Goal: Task Accomplishment & Management: Use online tool/utility

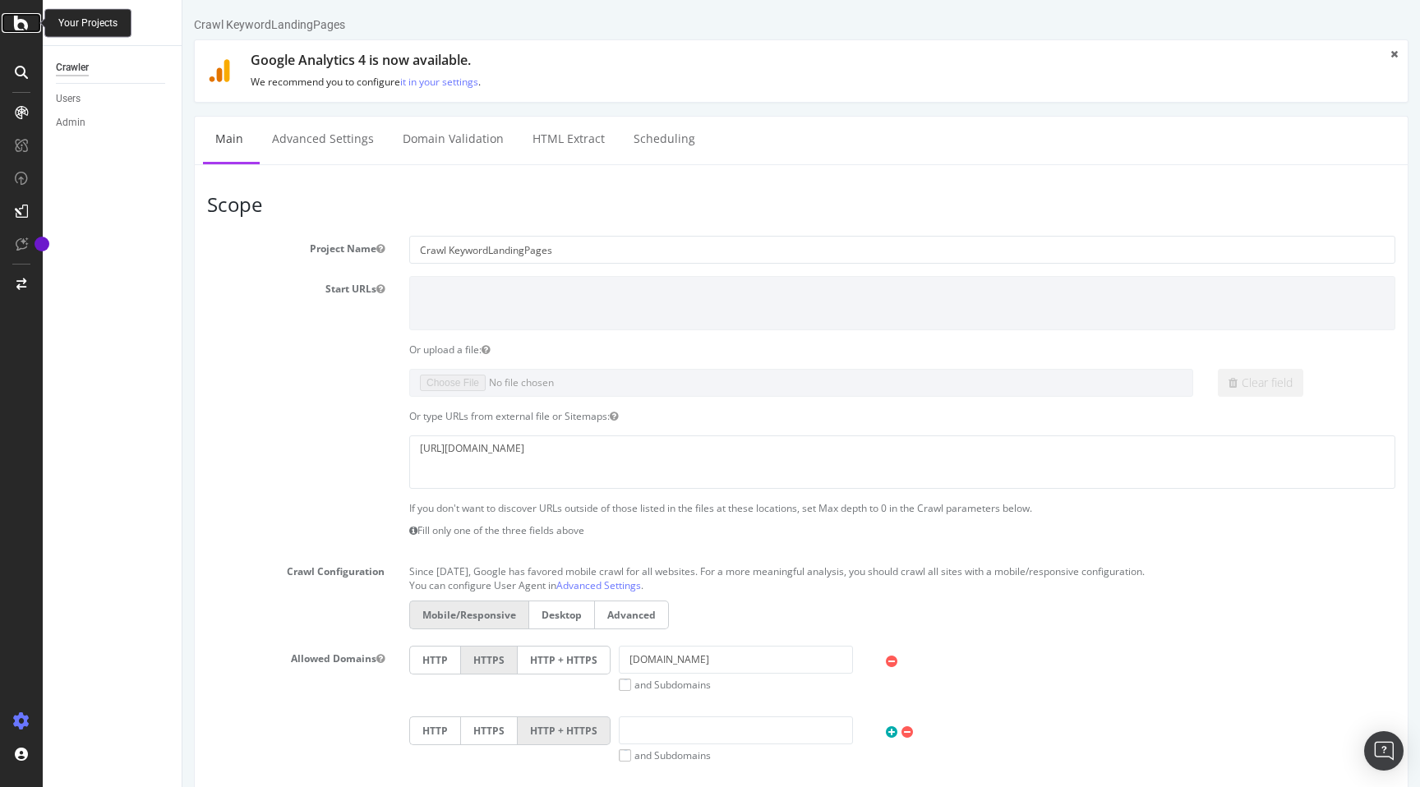
click at [20, 20] on icon at bounding box center [21, 23] width 15 height 20
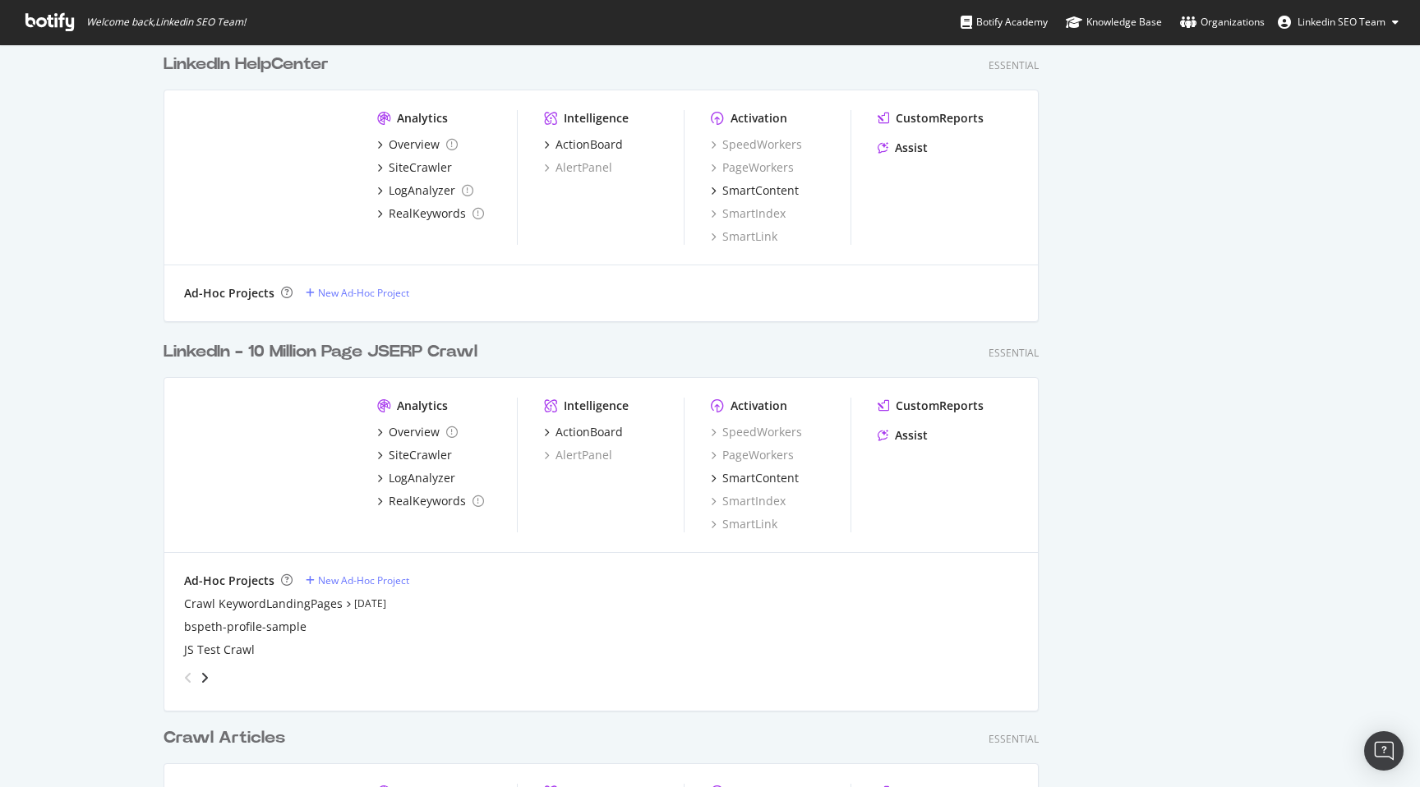
scroll to position [2668, 0]
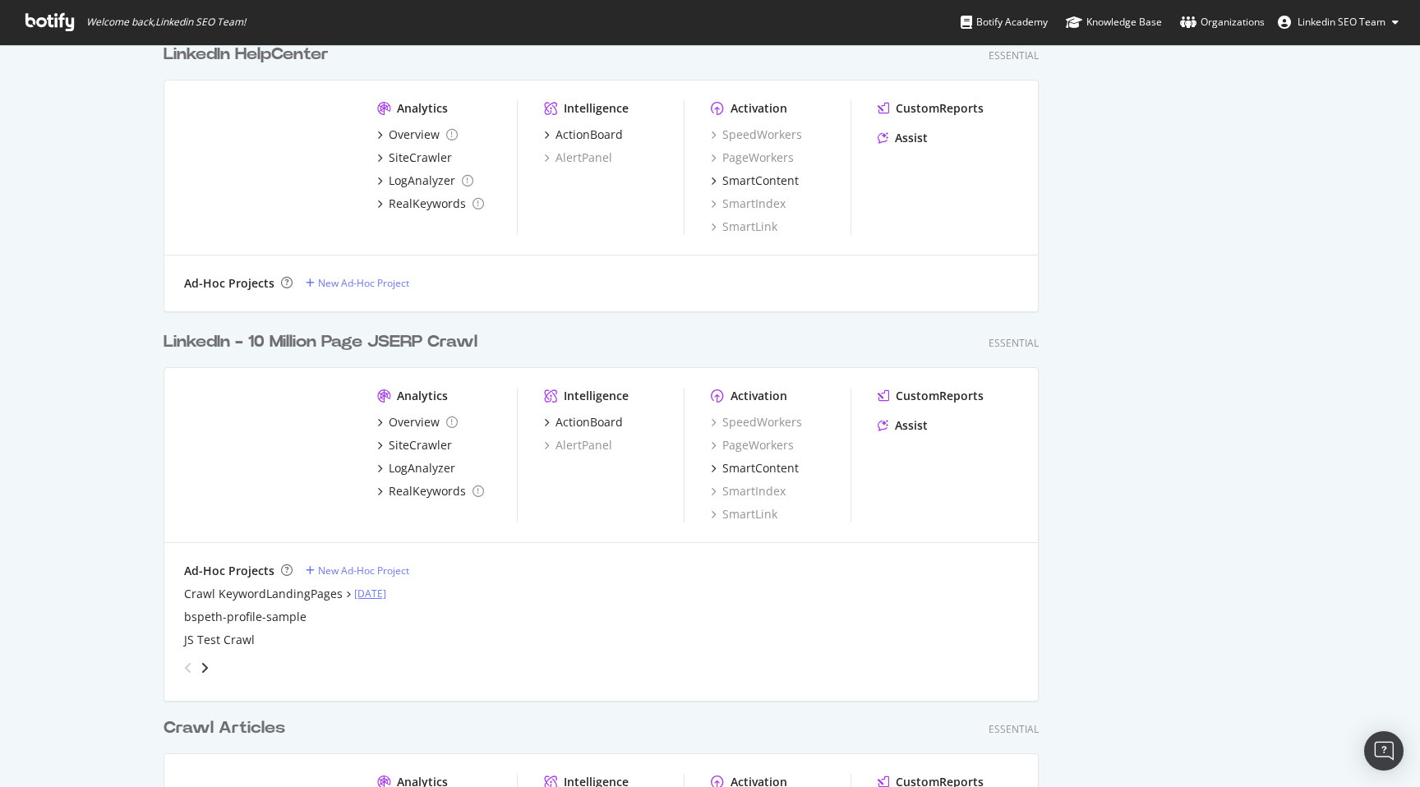
click at [380, 593] on link "[DATE]" at bounding box center [370, 594] width 32 height 14
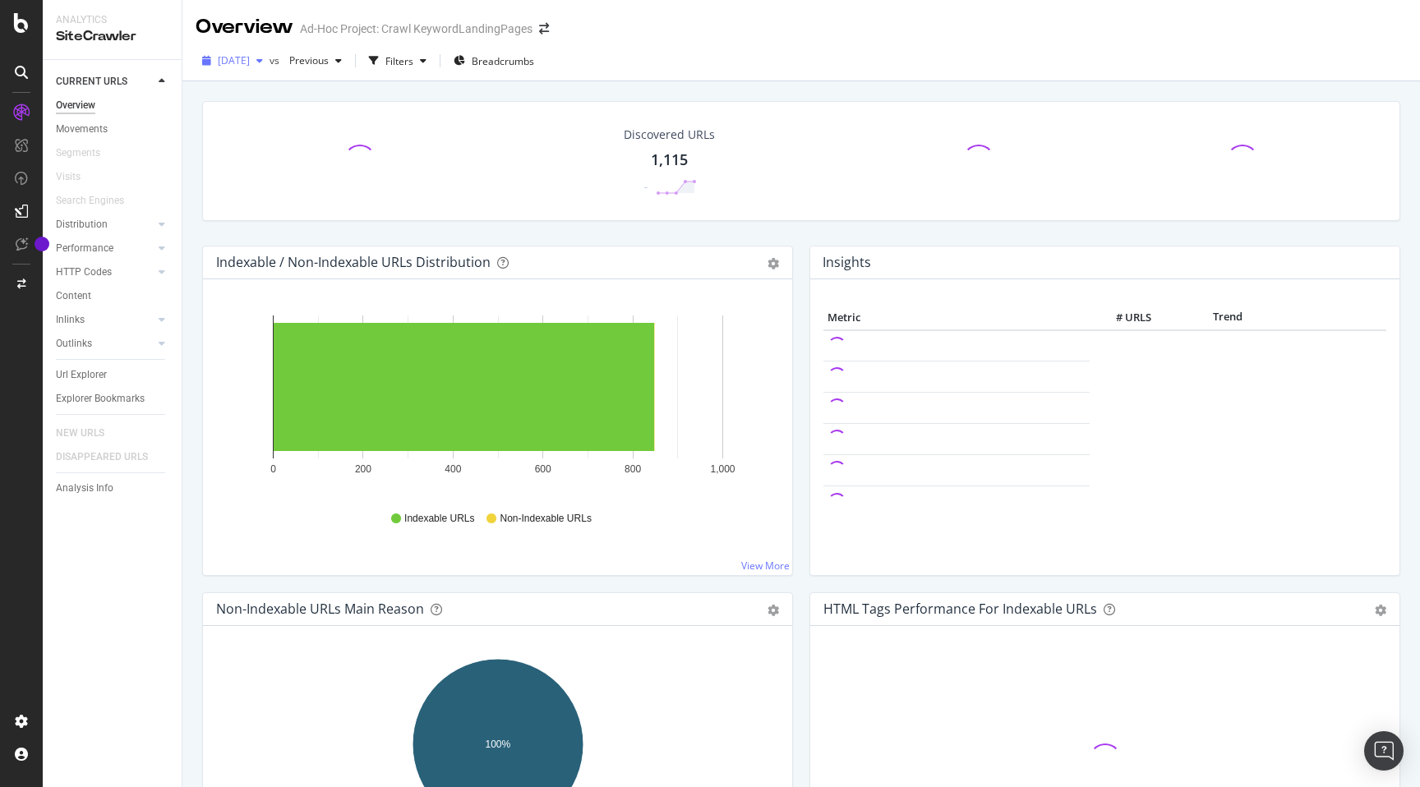
click at [269, 67] on div "[DATE]" at bounding box center [233, 60] width 74 height 25
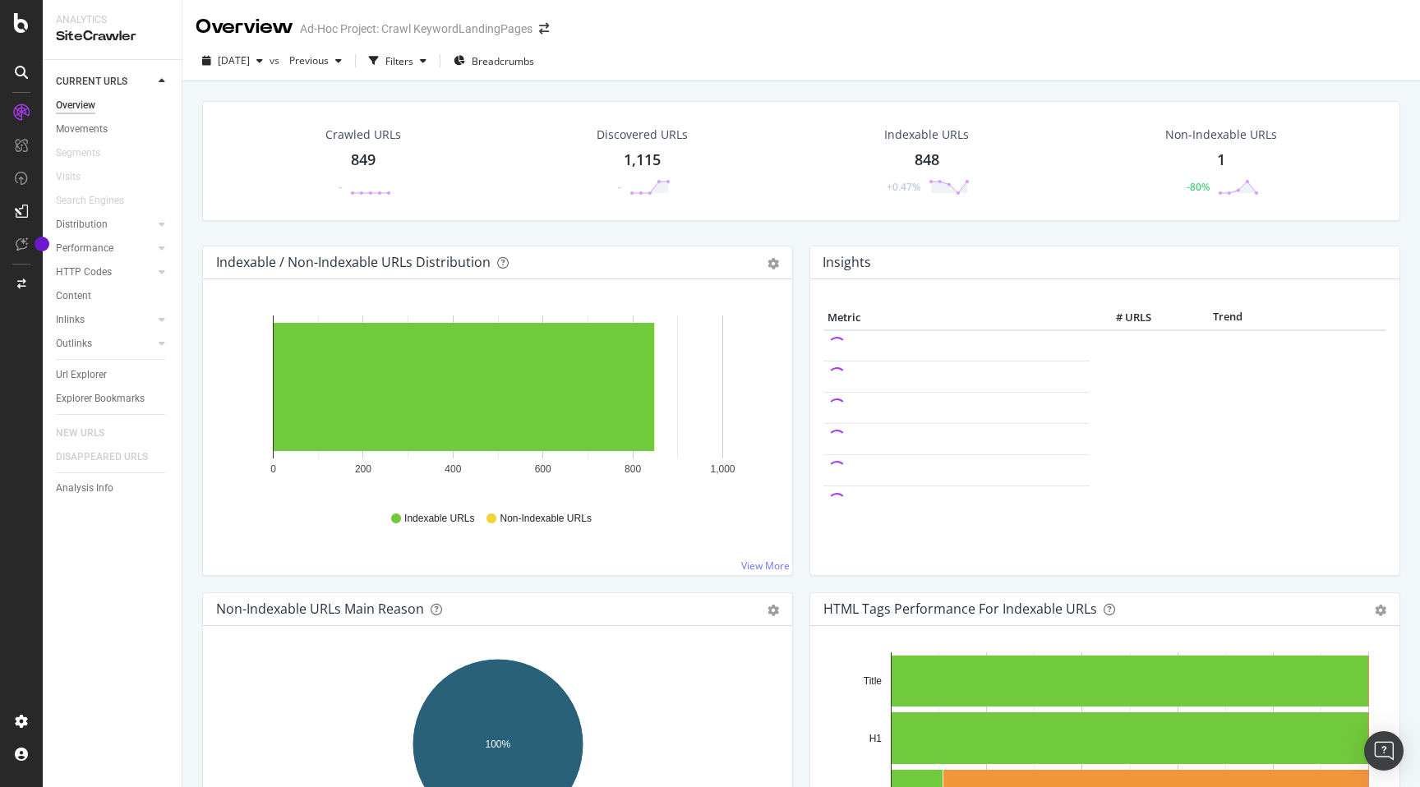
click at [182, 14] on div "Overview Ad-Hoc Project: Crawl KeywordLandingPages" at bounding box center [800, 20] width 1237 height 41
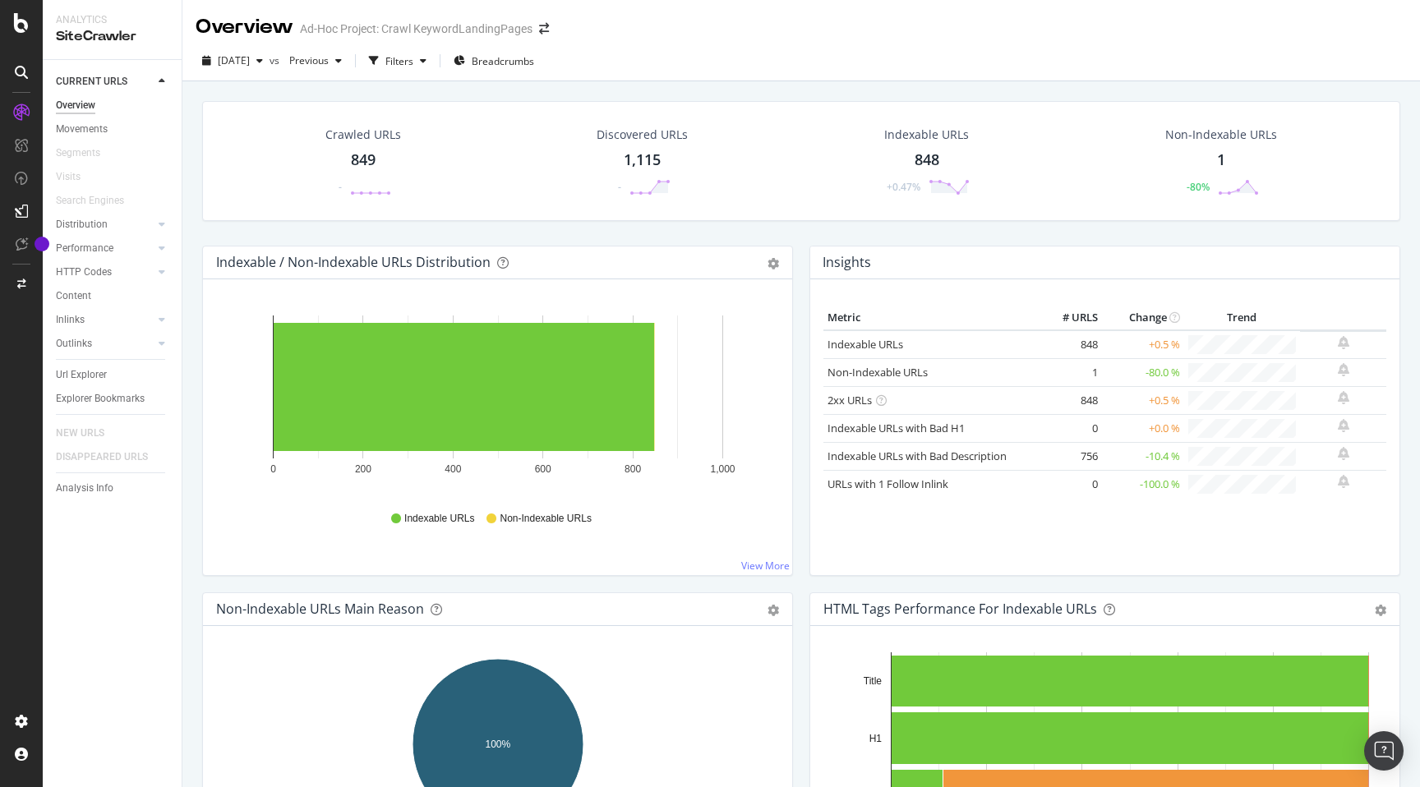
click at [99, 34] on div "SiteCrawler" at bounding box center [112, 36] width 113 height 19
click at [24, 70] on icon at bounding box center [21, 72] width 13 height 13
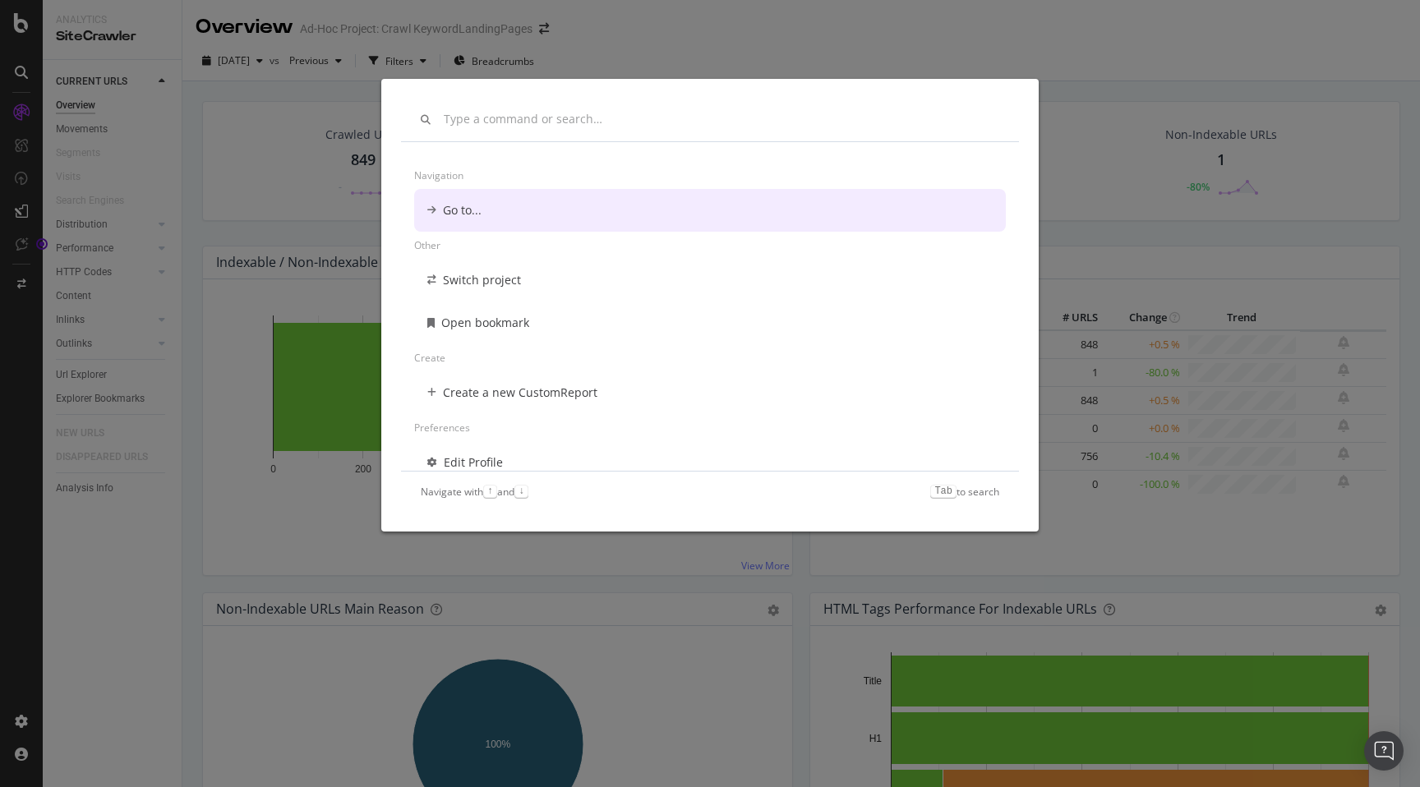
click at [264, 201] on div "Navigation Go to... Other Switch project Open bookmark Create Create a new Cust…" at bounding box center [710, 393] width 1420 height 787
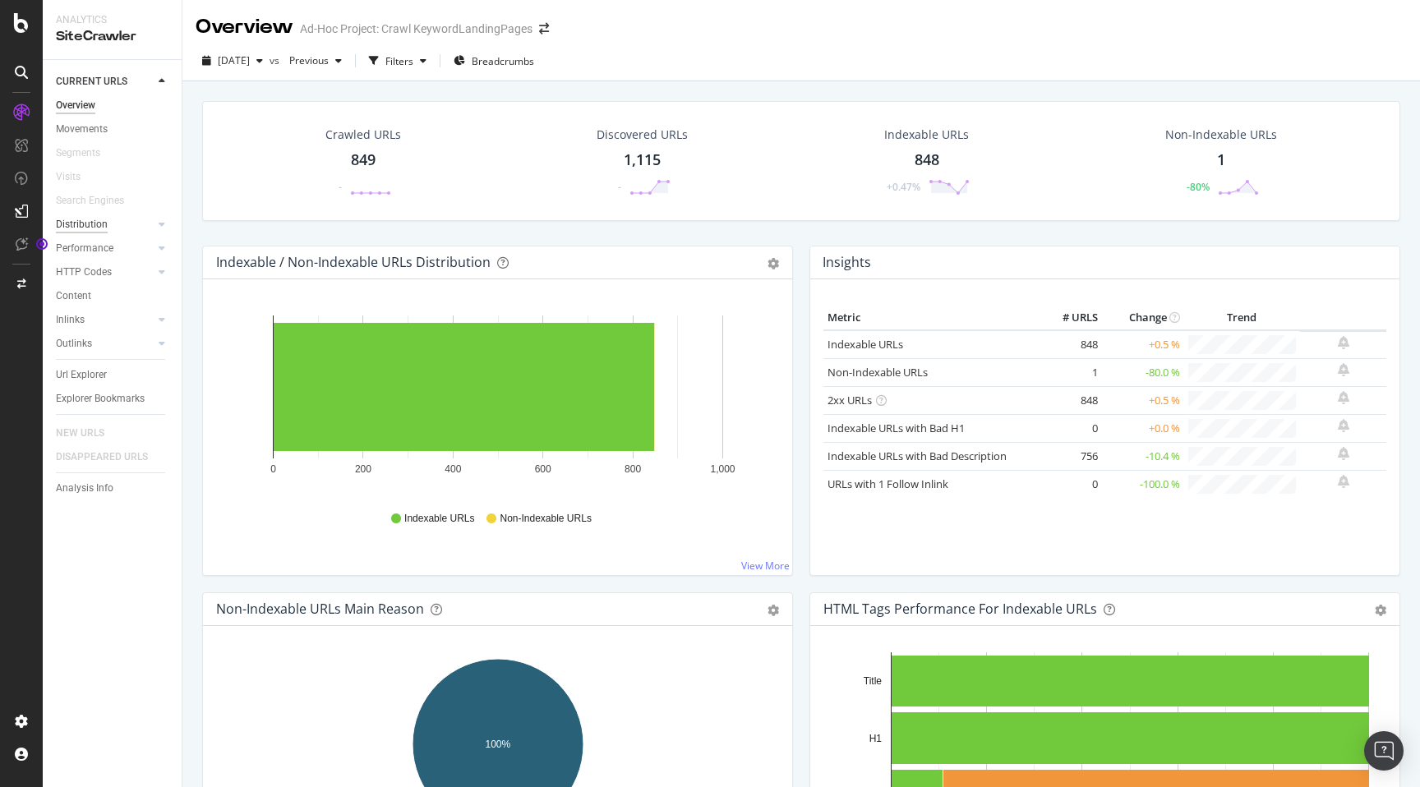
click at [86, 227] on div "Distribution" at bounding box center [82, 224] width 52 height 17
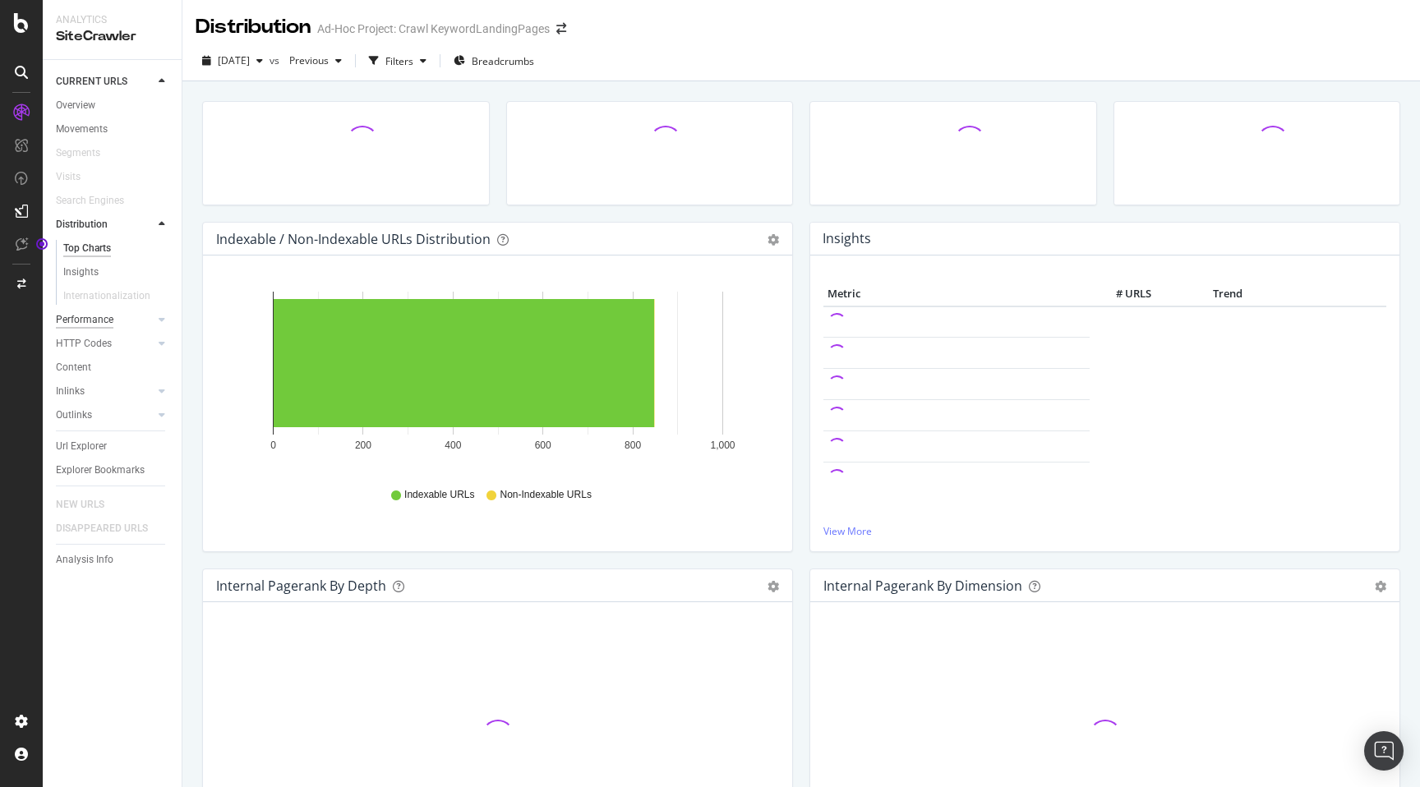
click at [88, 321] on div "Performance" at bounding box center [85, 319] width 58 height 17
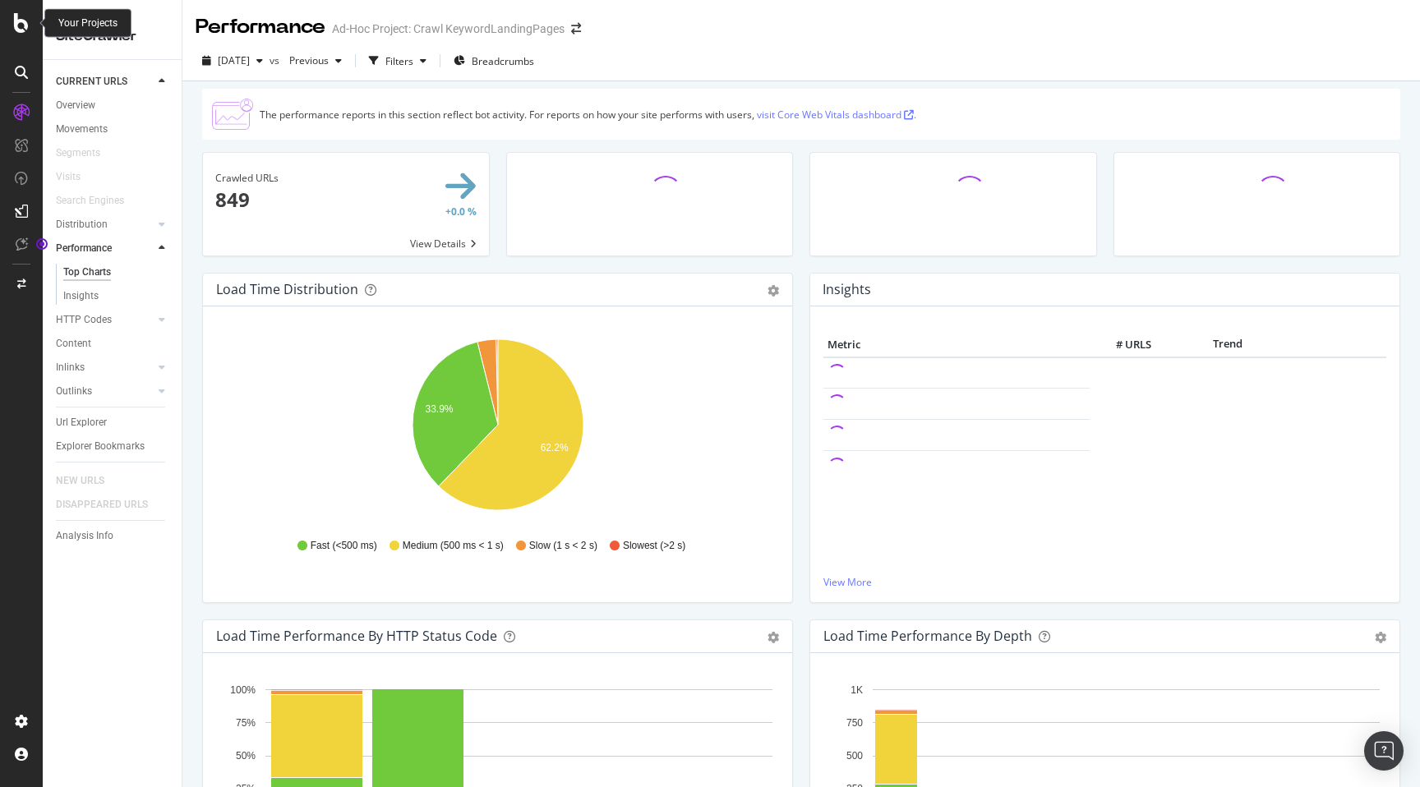
click at [26, 30] on icon at bounding box center [21, 23] width 15 height 20
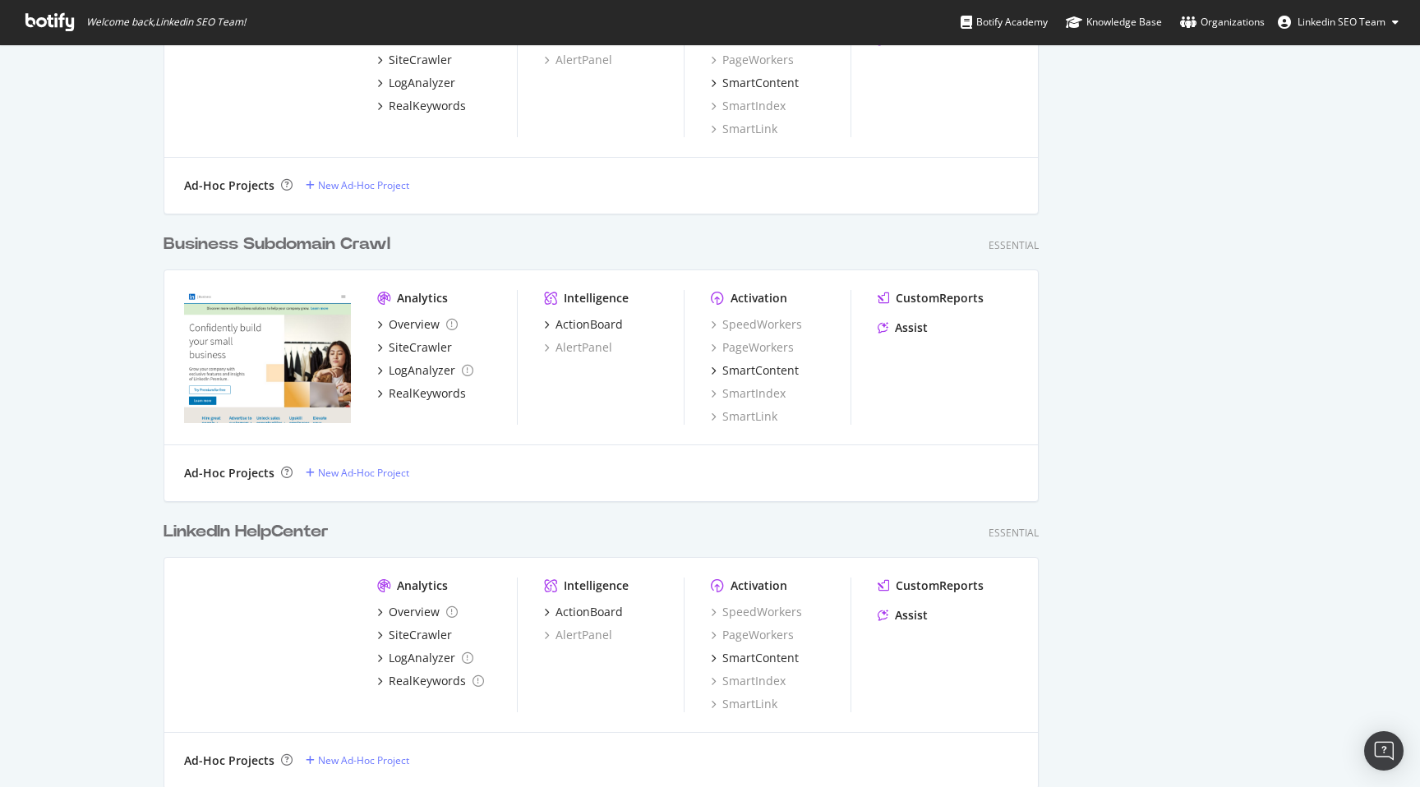
scroll to position [2766, 0]
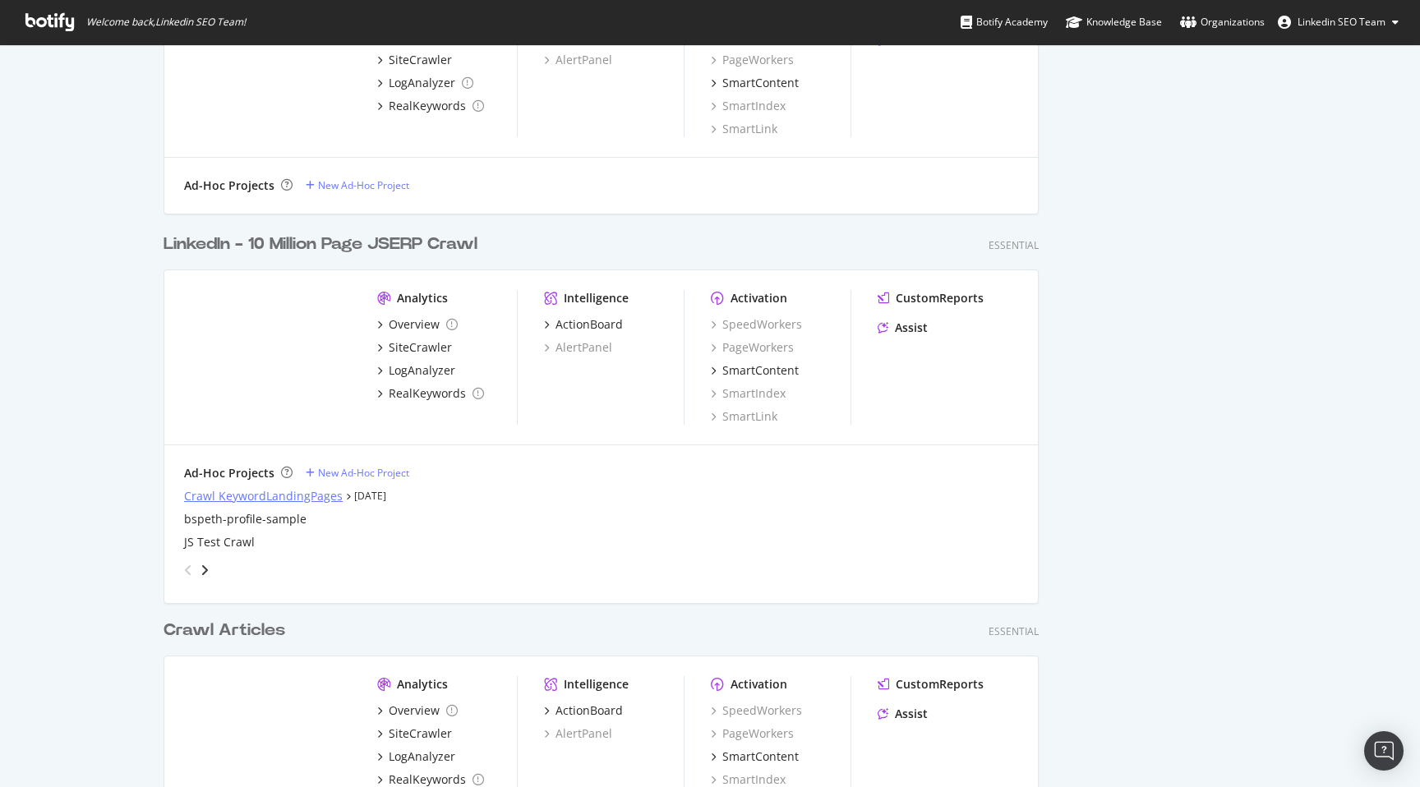
click at [303, 499] on div "Crawl KeywordLandingPages" at bounding box center [263, 496] width 159 height 16
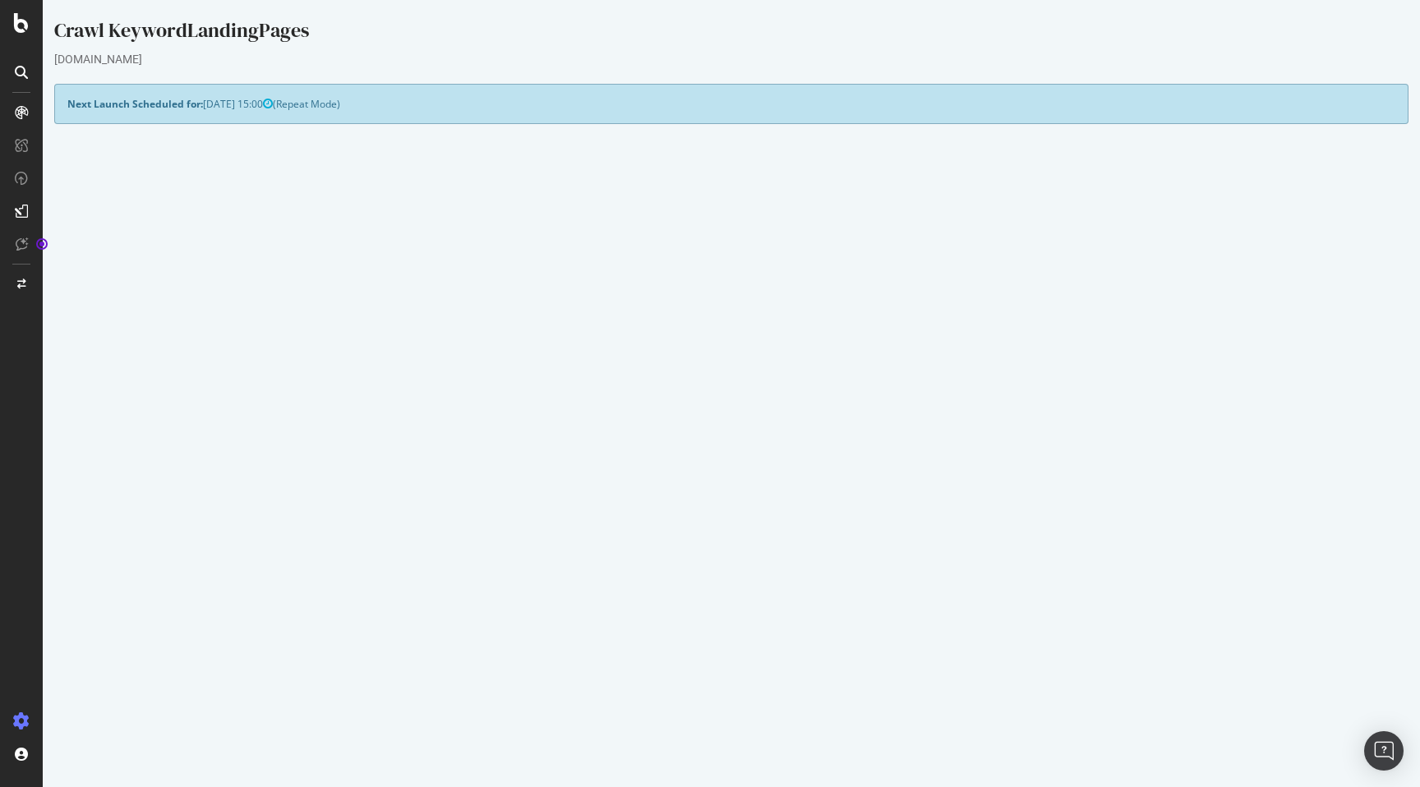
click at [1319, 235] on td "[URL][DOMAIN_NAME]" at bounding box center [1063, 235] width 664 height 19
drag, startPoint x: 1323, startPoint y: 235, endPoint x: 742, endPoint y: 235, distance: 580.8
click at [742, 235] on td "[URL][DOMAIN_NAME]" at bounding box center [1063, 235] width 664 height 19
copy td "[URL][DOMAIN_NAME]"
click at [702, 446] on button "Yes! Start Now" at bounding box center [711, 443] width 102 height 26
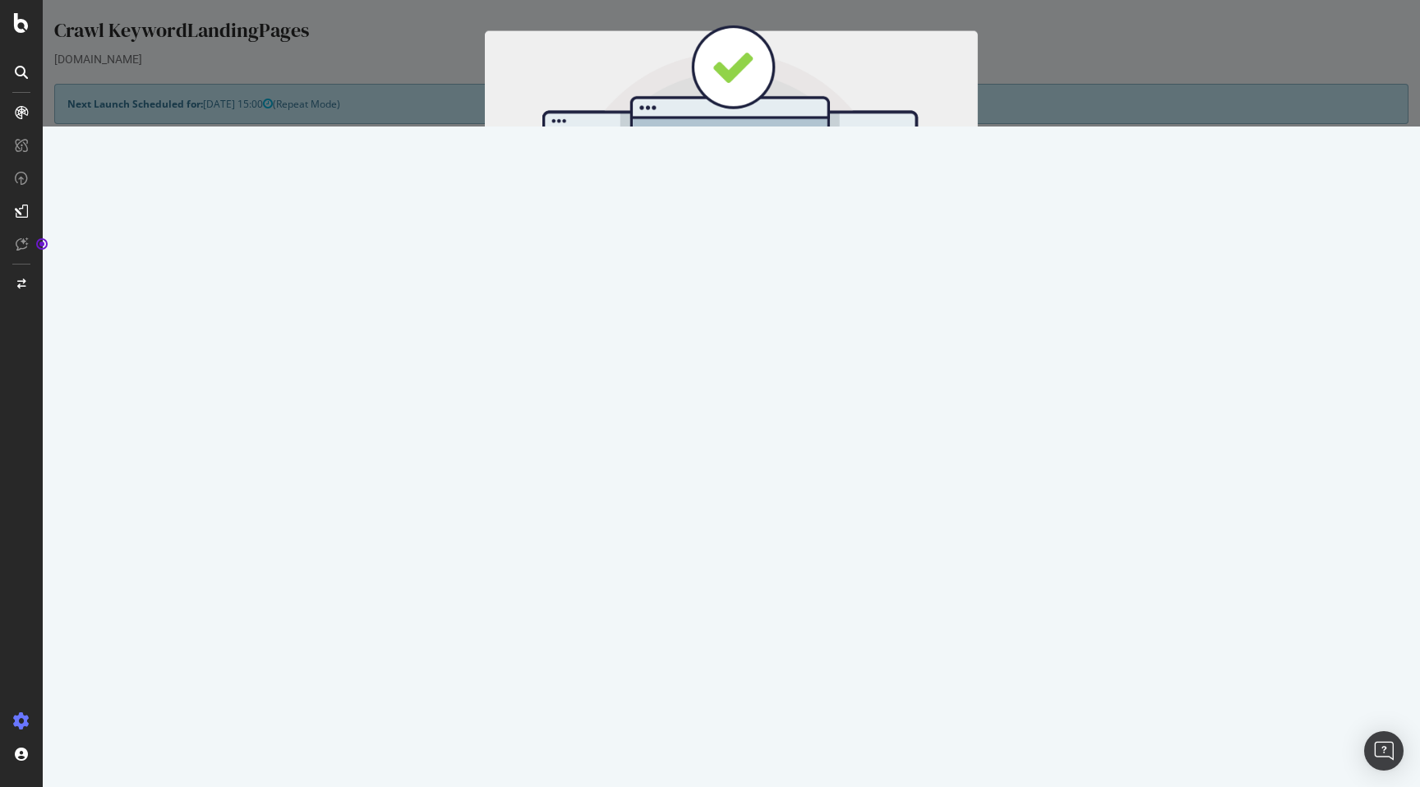
click at [751, 274] on button "Start Now" at bounding box center [761, 273] width 72 height 28
